Goal: Navigation & Orientation: Find specific page/section

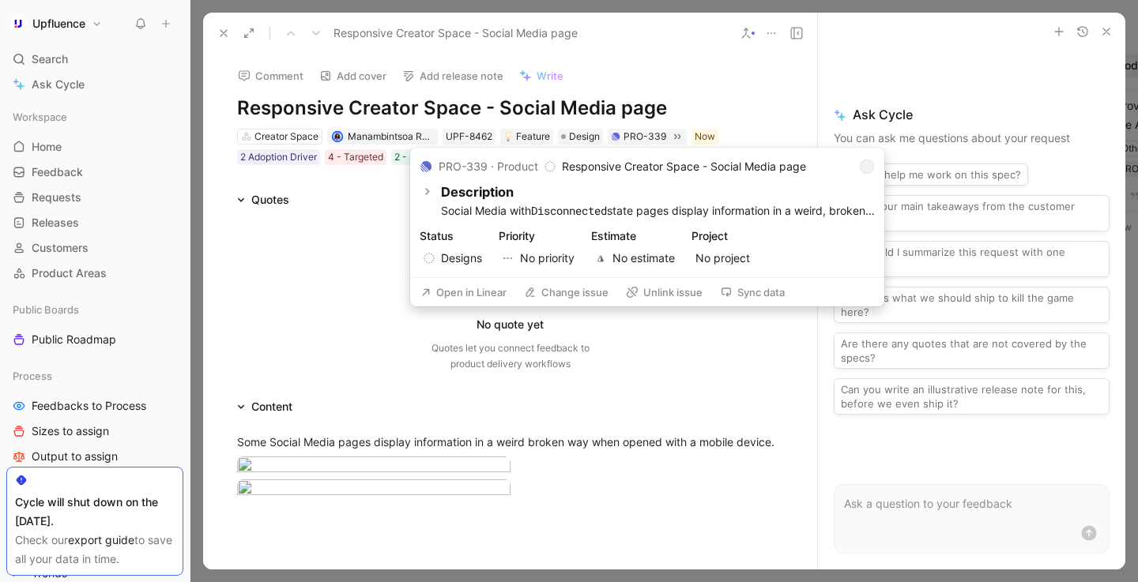
click at [480, 294] on button "Open in Linear" at bounding box center [463, 292] width 100 height 22
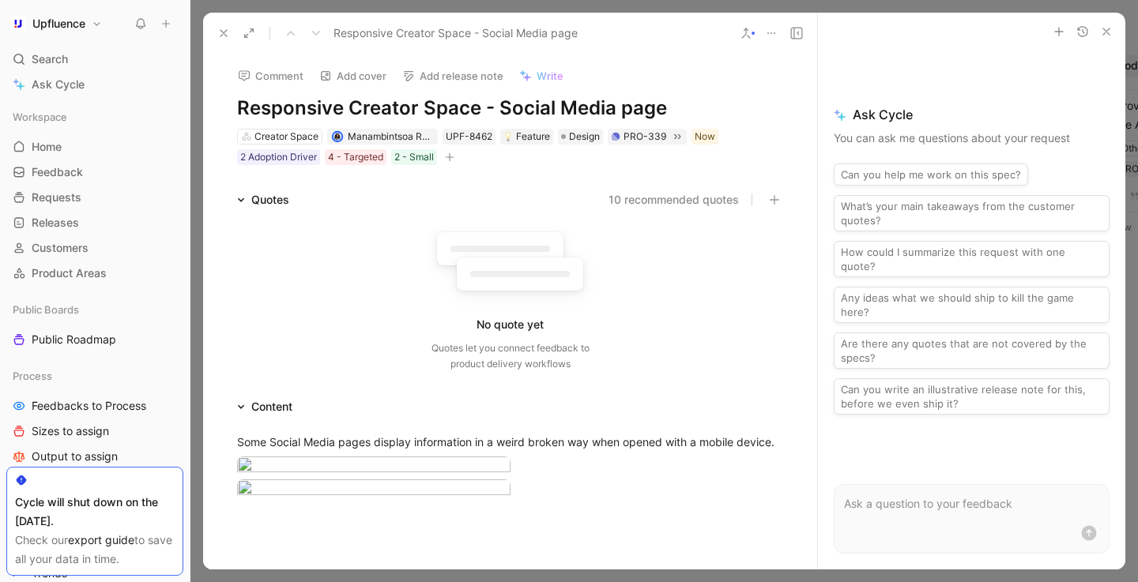
click at [1103, 28] on use "button" at bounding box center [1106, 31] width 6 height 6
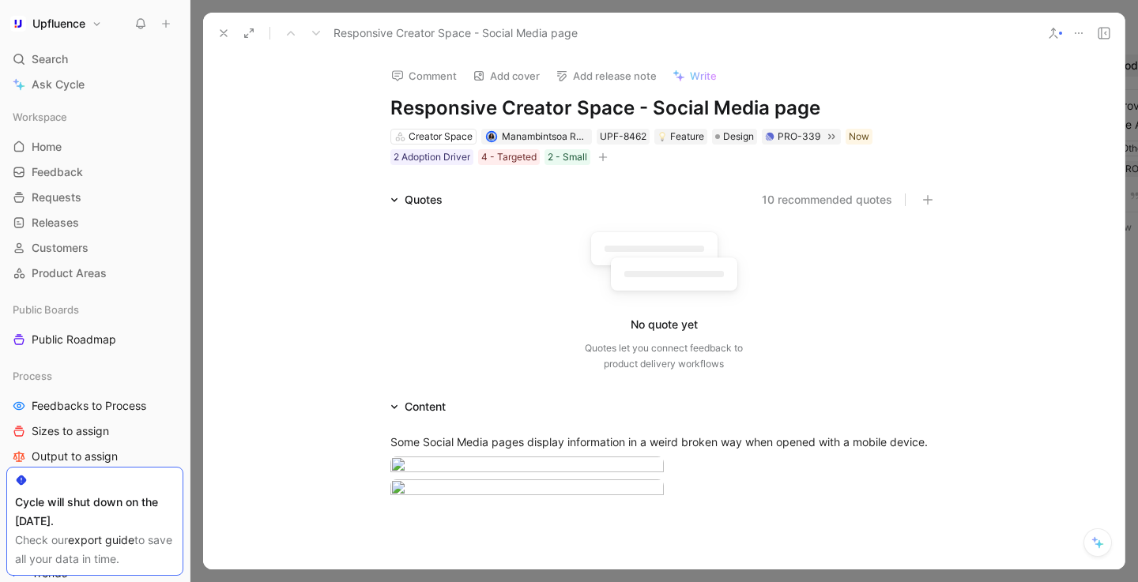
click at [221, 32] on icon at bounding box center [223, 33] width 13 height 13
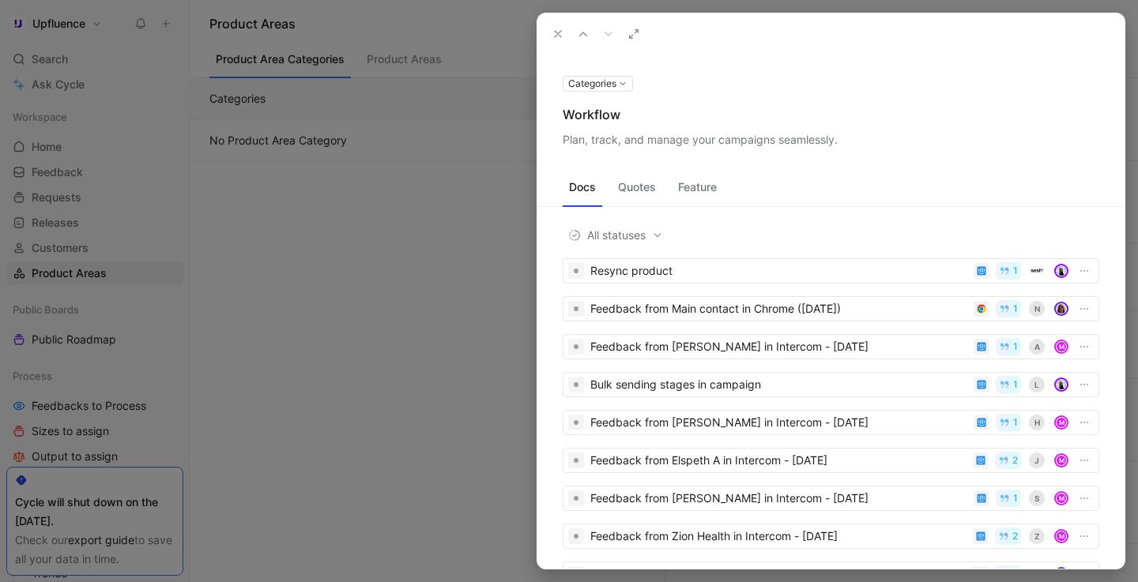
click at [555, 35] on use at bounding box center [558, 34] width 6 height 6
